Goal: Find specific page/section

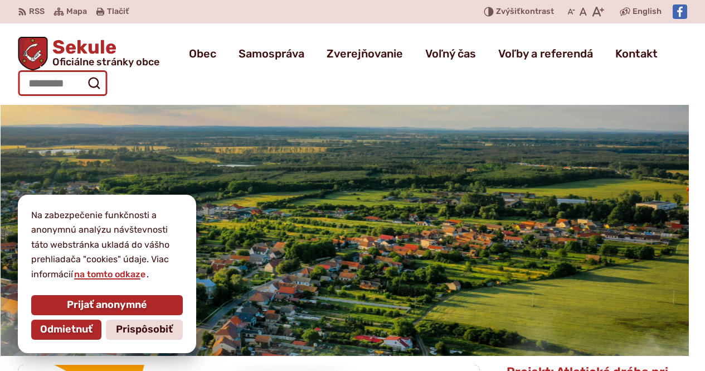
click at [52, 82] on input "Hľadať:" at bounding box center [62, 83] width 89 height 26
type input "**********"
click at [84, 73] on button "Odoslať vyhľadávací formulár" at bounding box center [94, 83] width 20 height 20
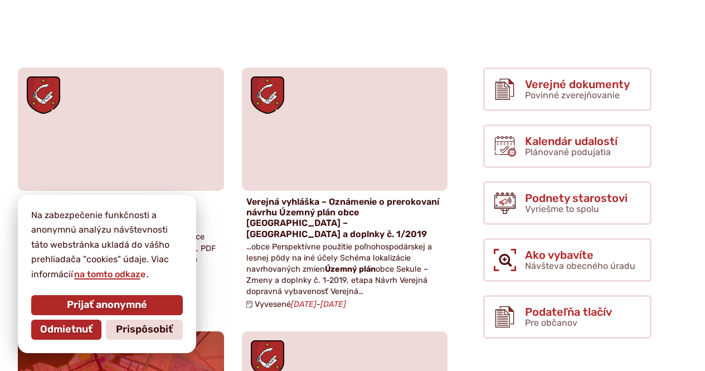
scroll to position [38, 0]
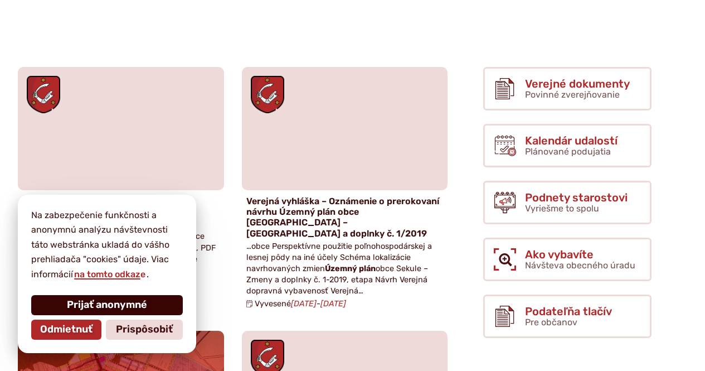
click at [132, 302] on span "Prijať anonymné" at bounding box center [107, 305] width 80 height 12
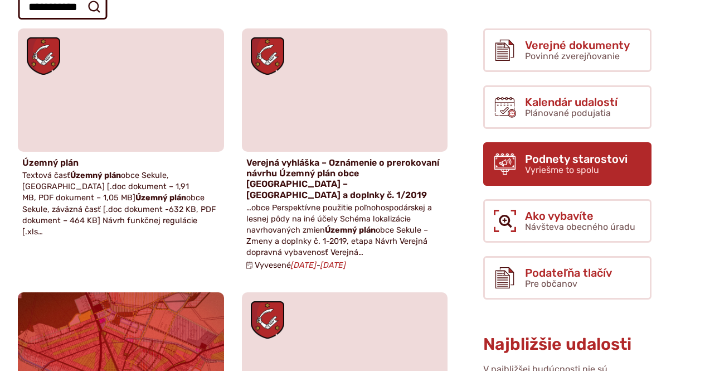
scroll to position [0, 0]
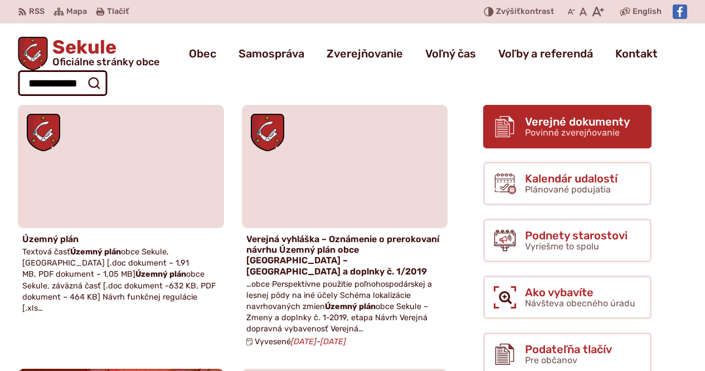
click at [550, 135] on span "Povinné zverejňovanie" at bounding box center [572, 132] width 95 height 11
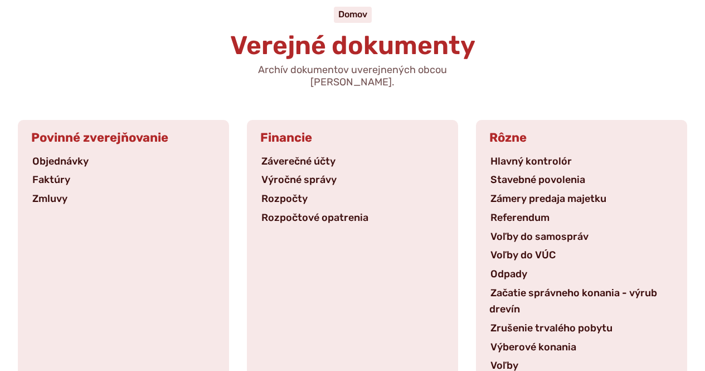
scroll to position [126, 0]
